Goal: Navigation & Orientation: Find specific page/section

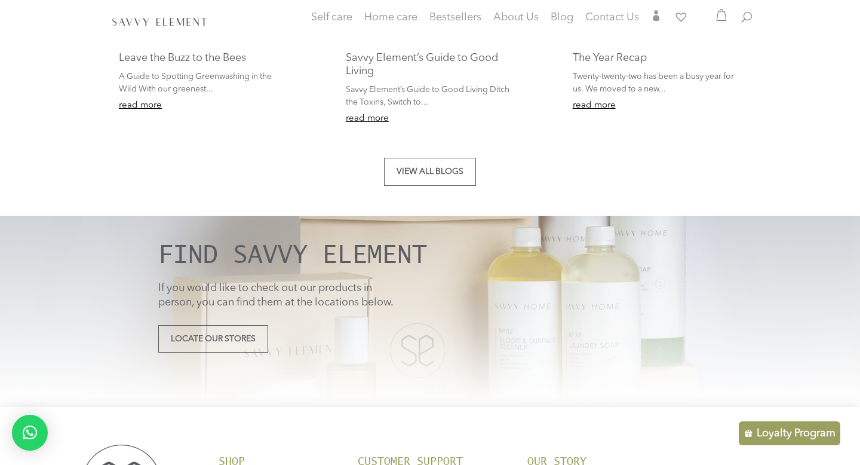
scroll to position [2332, 0]
click at [222, 336] on link "Locate Our Stores" at bounding box center [213, 338] width 110 height 28
click at [223, 343] on link "Locate Our Stores" at bounding box center [213, 338] width 110 height 28
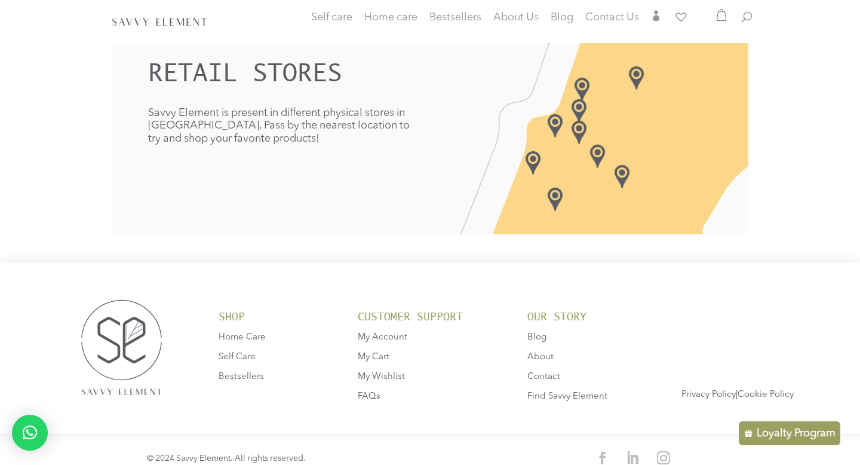
scroll to position [390, 0]
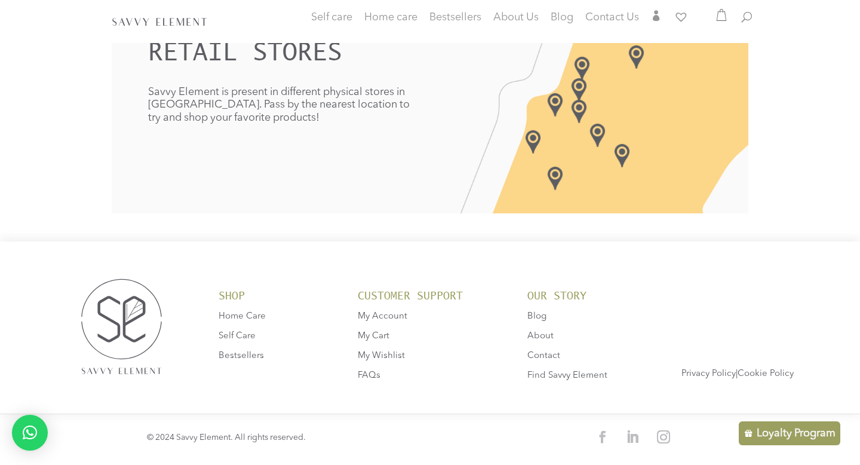
click at [397, 102] on p "Savvy Element is present in different physical stores in [GEOGRAPHIC_DATA]. Pas…" at bounding box center [280, 105] width 264 height 39
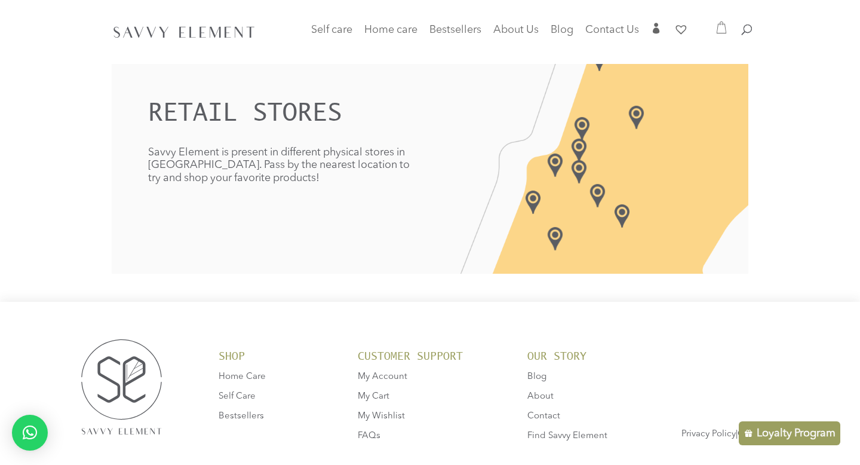
scroll to position [0, 0]
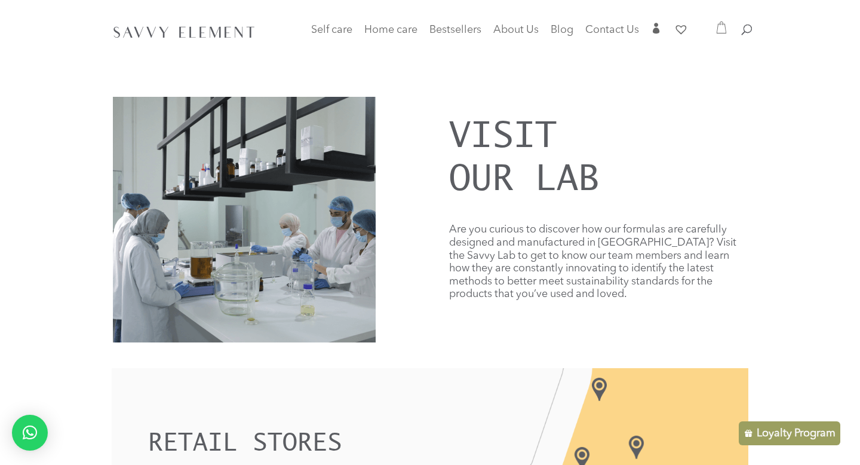
click at [248, 35] on img at bounding box center [184, 31] width 148 height 19
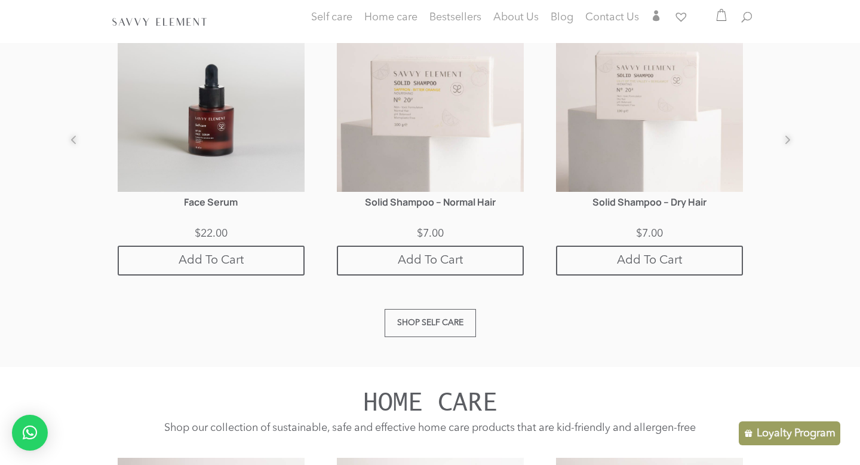
scroll to position [802, 0]
click at [385, 320] on link "Shop Self care" at bounding box center [430, 323] width 91 height 28
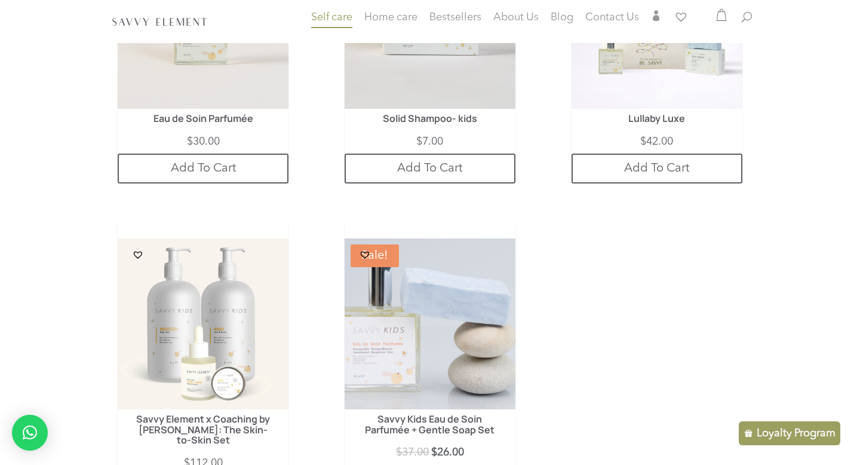
scroll to position [275, 0]
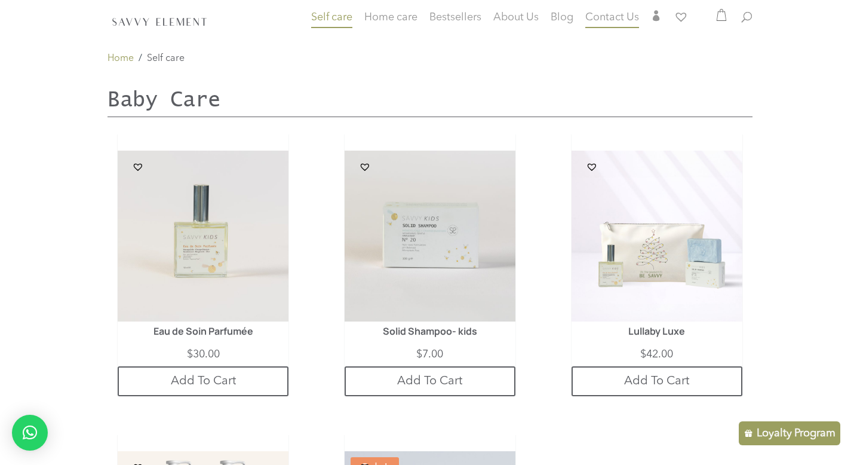
click at [606, 15] on span "Contact Us" at bounding box center [613, 17] width 54 height 11
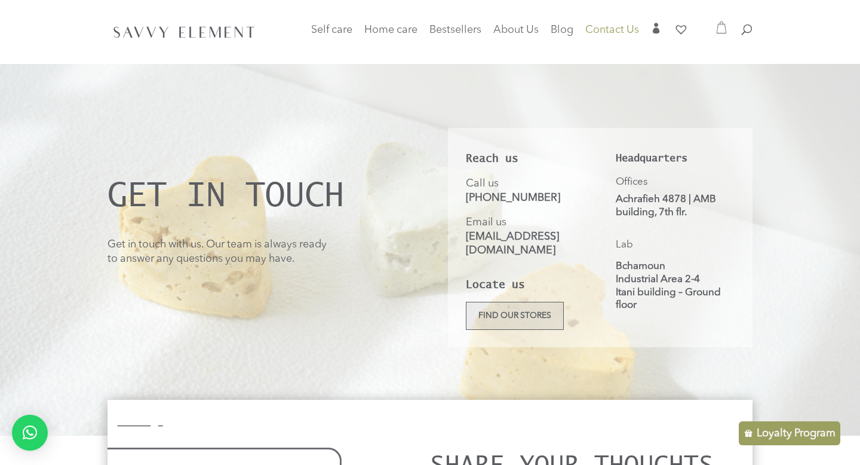
click at [508, 302] on link "Find our stores" at bounding box center [515, 316] width 98 height 28
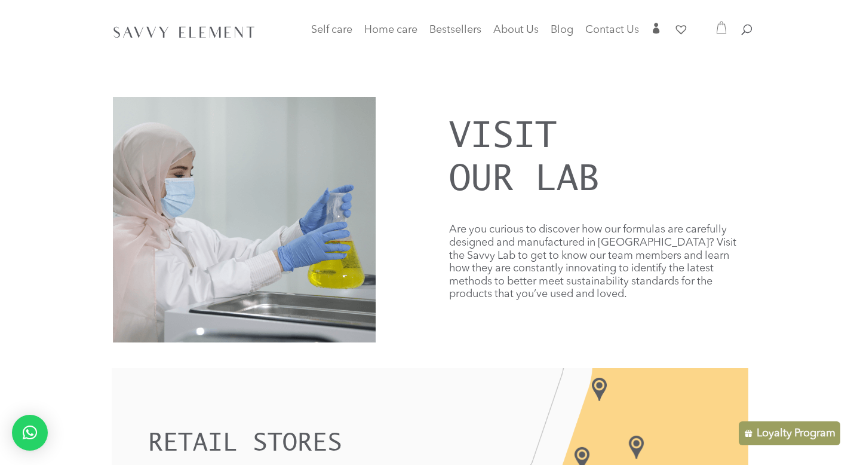
click at [195, 25] on img at bounding box center [184, 31] width 148 height 19
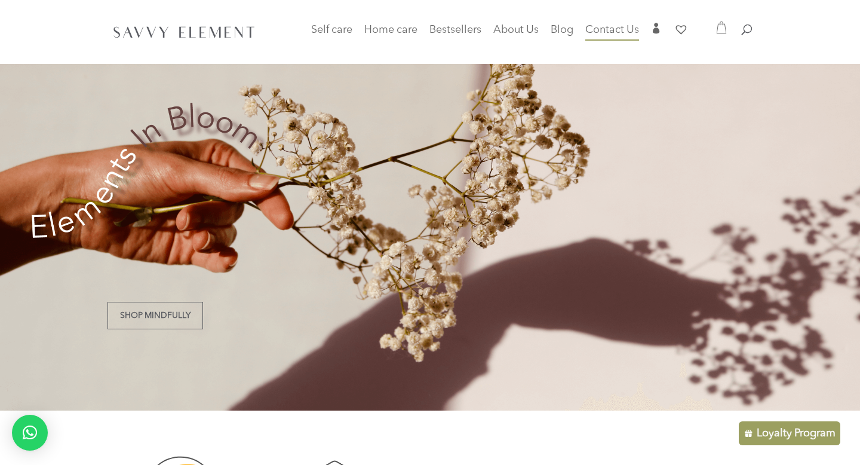
click at [625, 37] on link "Contact Us" at bounding box center [613, 34] width 54 height 17
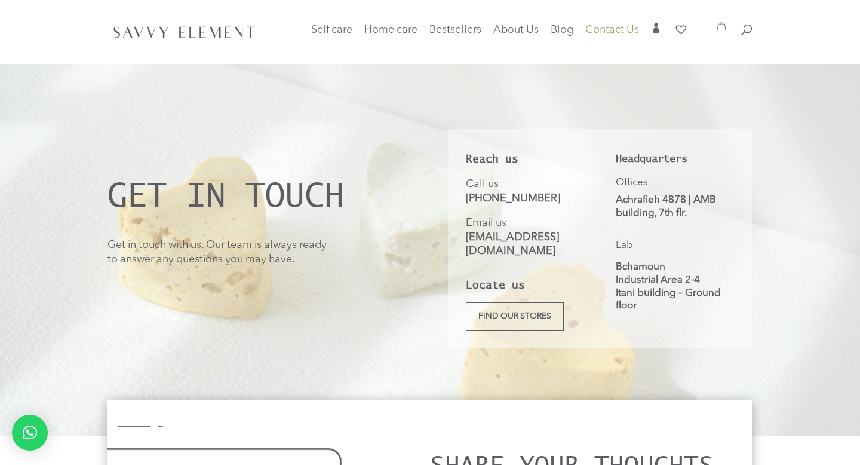
click at [638, 284] on p "[GEOGRAPHIC_DATA] 2-4 Itani building – Ground floor" at bounding box center [675, 285] width 119 height 51
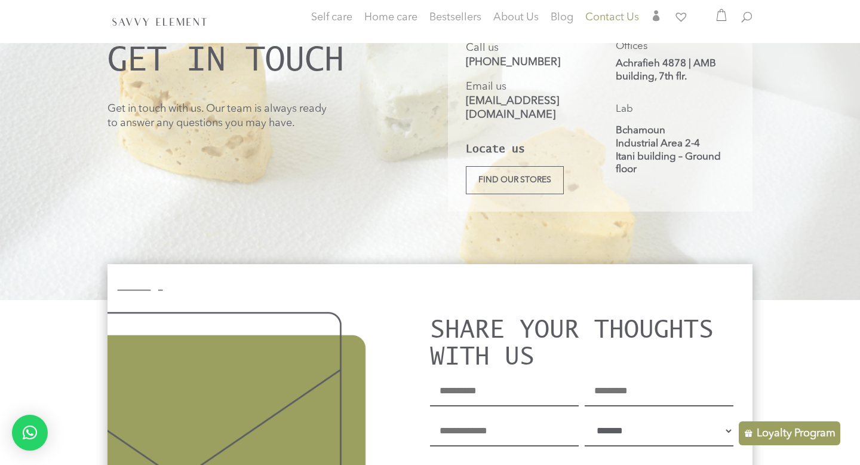
scroll to position [137, 0]
click at [539, 167] on link "Find our stores" at bounding box center [515, 179] width 98 height 28
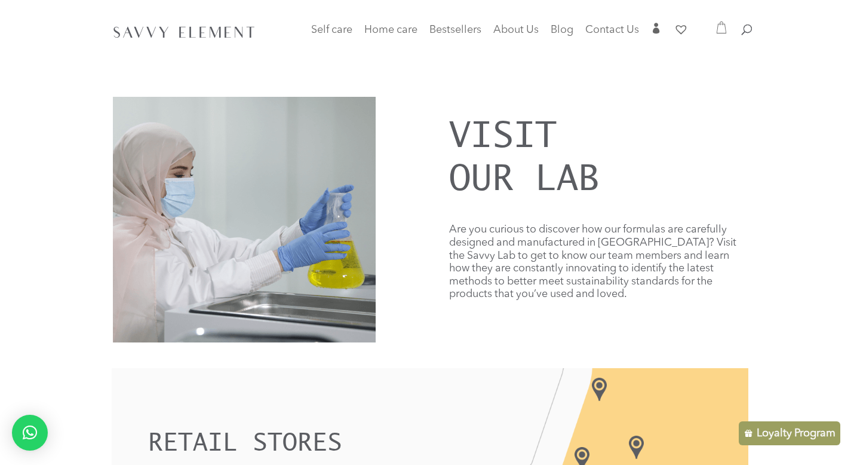
click at [339, 23] on div at bounding box center [430, 32] width 645 height 64
click at [241, 27] on img at bounding box center [184, 31] width 148 height 19
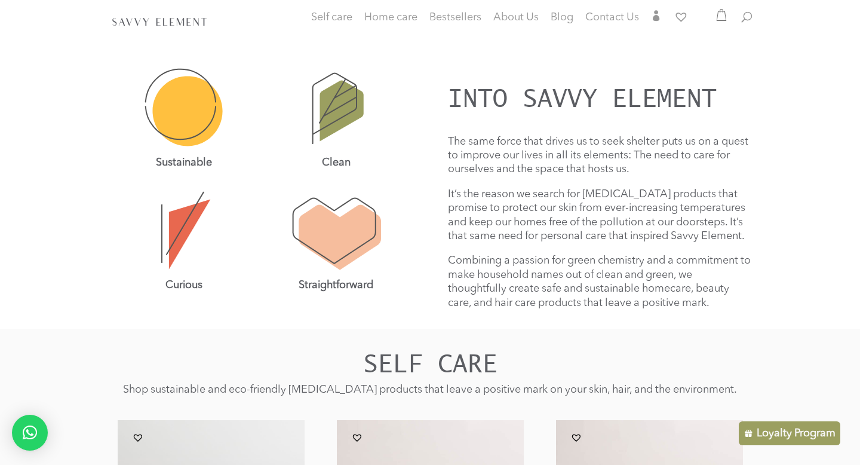
scroll to position [367, 0]
